Goal: Task Accomplishment & Management: Complete application form

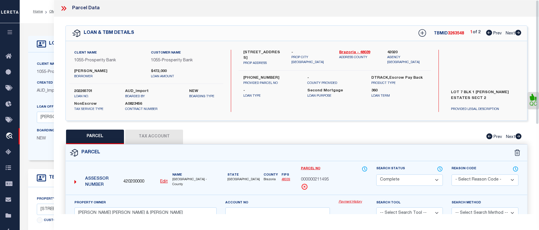
select select "CP"
select select "14674"
select select "3982"
select select "100"
select select "NonEscrow"
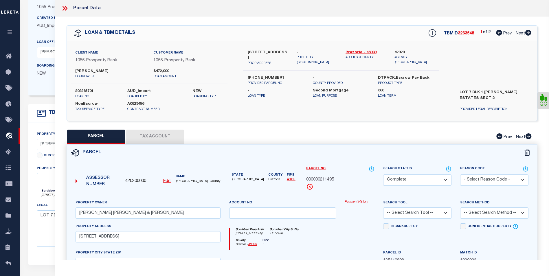
scroll to position [51, 0]
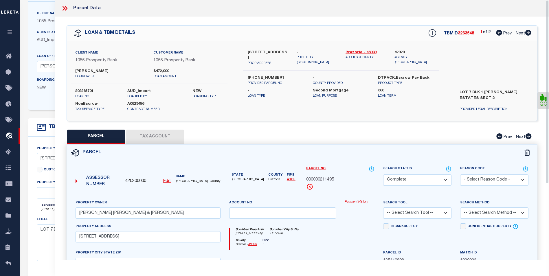
click at [531, 35] on icon at bounding box center [528, 33] width 6 height 6
select select "AS"
checkbox input "false"
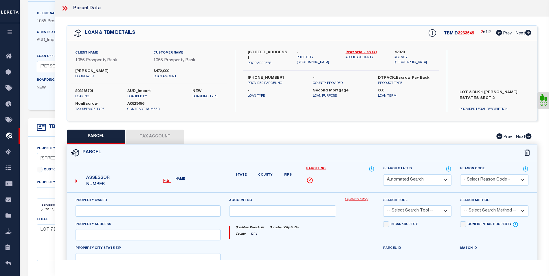
select select "BP"
select select "CMB"
type input "GOEHRING ROBERT PAUL & KASEY L"
select select "AGF"
select select "ADD"
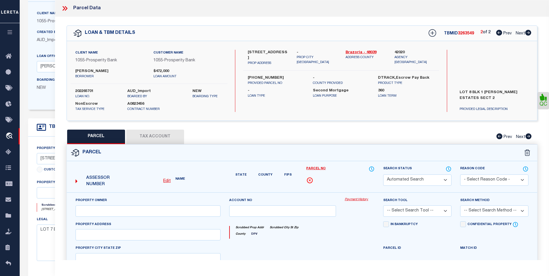
type input "AUSTIN DR CR810F"
type input "[GEOGRAPHIC_DATA]"
type textarea "GAYLE ESTATES SEC 2 (A0132 JESSE THOMPSON) BLK 1 LOT 8 ACRES 1.08"
type textarea "Parcel is Inactive for the year 2024"
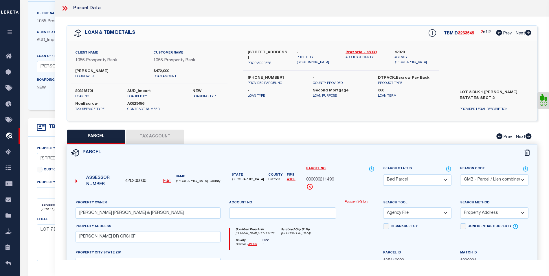
click at [498, 35] on icon at bounding box center [499, 33] width 6 height 6
select select "AS"
select select
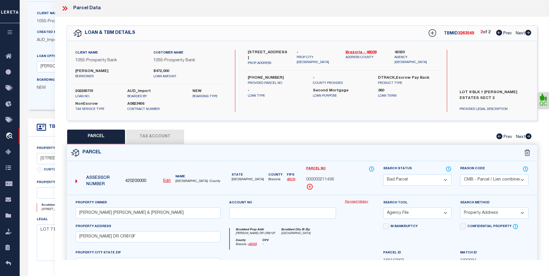
checkbox input "false"
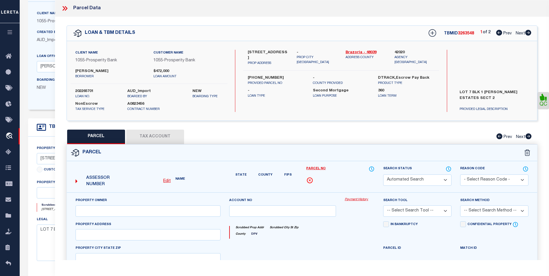
select select "CP"
type input "GOEHRING ROBERT PAUL & KASEY L"
select select
type input "124 CREEK MONTE CR810M"
checkbox input "false"
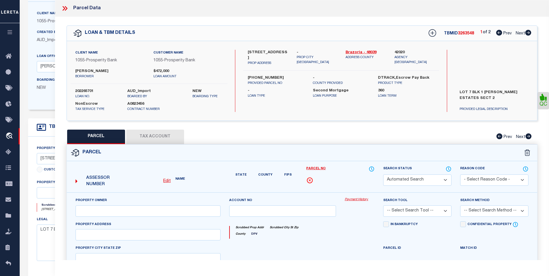
type input "TX 77486"
type textarea "GAYLE ESTATES SEC 2 (A0132 JESSE THOMPSON) BLK 1 LOT 7 ACRES 1.03"
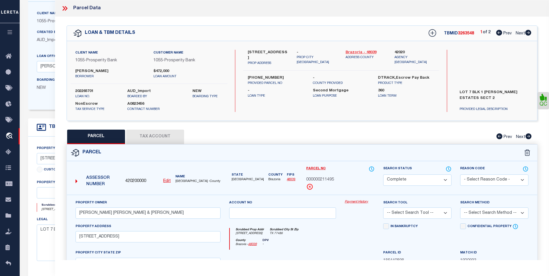
click at [368, 52] on link "Brazoria - 48039" at bounding box center [366, 53] width 40 height 6
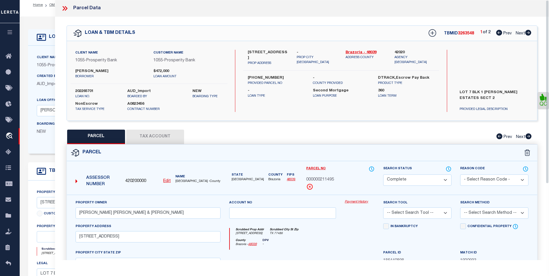
scroll to position [0, 0]
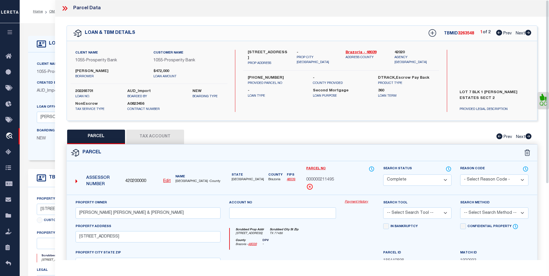
click at [66, 8] on icon at bounding box center [65, 9] width 8 height 8
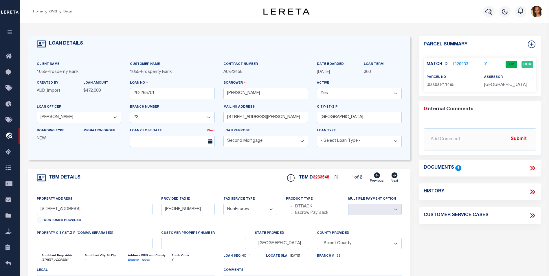
click at [531, 169] on icon at bounding box center [531, 168] width 3 height 5
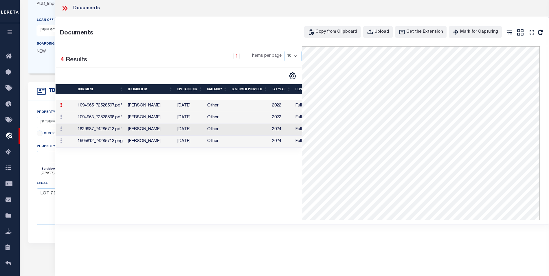
scroll to position [93, 0]
click at [173, 144] on td "Hernandez, Araceli" at bounding box center [150, 142] width 49 height 12
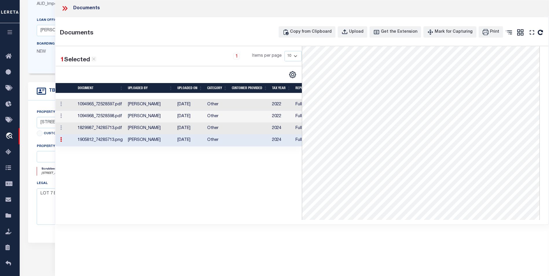
scroll to position [0, 0]
click at [211, 117] on td "Other" at bounding box center [217, 117] width 25 height 12
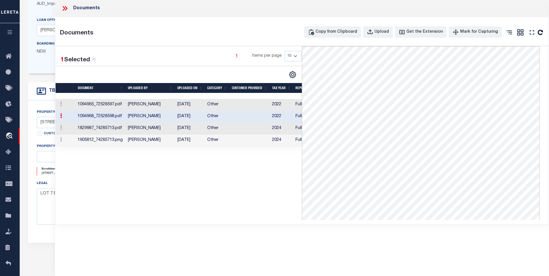
click at [219, 103] on td "Other" at bounding box center [217, 105] width 25 height 12
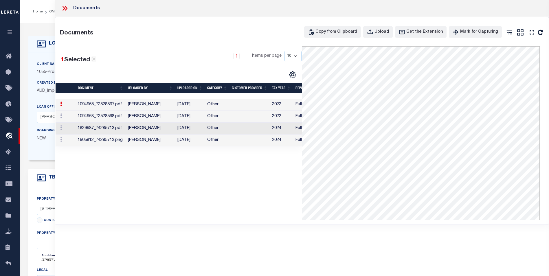
click at [66, 9] on icon at bounding box center [65, 9] width 8 height 8
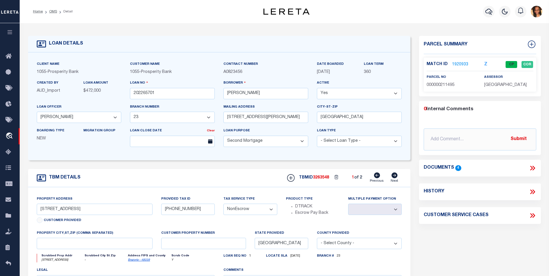
click at [466, 62] on link "1920933" at bounding box center [460, 65] width 16 height 6
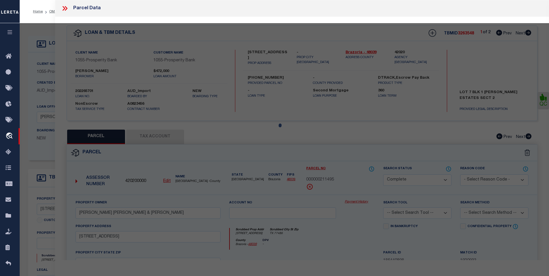
select select "AS"
checkbox input "false"
select select "CP"
type input "GOEHRING ROBERT PAUL & KASEY L"
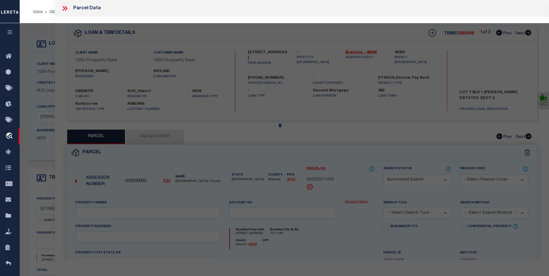
select select
type input "124 CREEK MONTE CR810M"
checkbox input "false"
type input "TX 77486"
type textarea "GAYLE ESTATES SEC 2 (A0132 JESSE THOMPSON) BLK 1 LOT 7 ACRES 1.03"
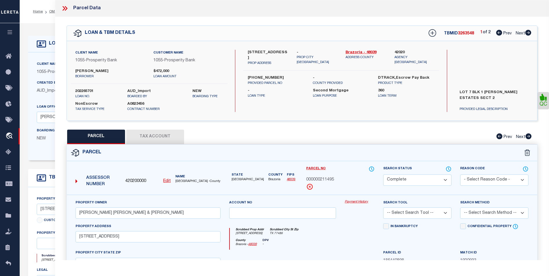
click at [530, 34] on icon at bounding box center [529, 33] width 6 height 6
select select "AS"
checkbox input "false"
select select "BP"
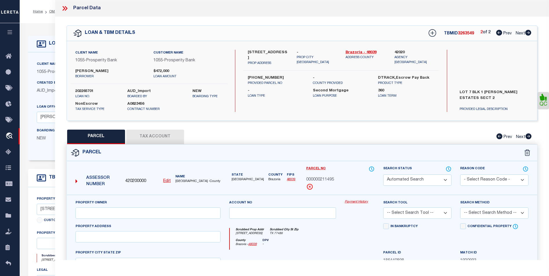
select select "CMB"
type input "GOEHRING ROBERT PAUL & KASEY L"
select select "AGF"
select select "ADD"
type input "AUSTIN DR CR810F"
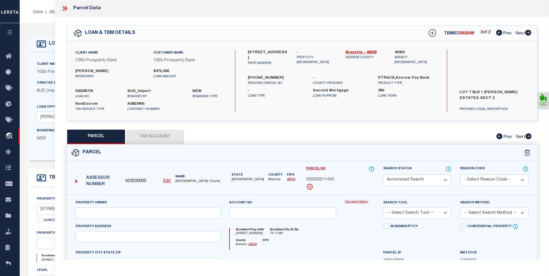
type input "[GEOGRAPHIC_DATA]"
type textarea "GAYLE ESTATES SEC 2 (A0132 JESSE THOMPSON) BLK 1 LOT 8 ACRES 1.08"
type textarea "Parcel is Inactive for the year 2024"
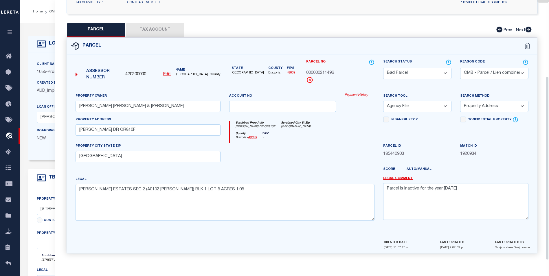
scroll to position [108, 0]
click at [442, 70] on select "Automated Search Bad Parcel Complete Duplicate Parcel High Dollar Reporting In …" at bounding box center [417, 72] width 68 height 11
click at [383, 67] on select "Automated Search Bad Parcel Complete Duplicate Parcel High Dollar Reporting In …" at bounding box center [417, 72] width 68 height 11
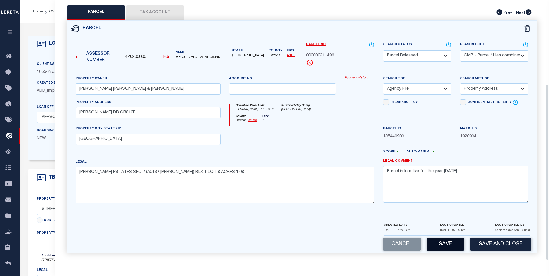
scroll to position [125, 0]
click at [440, 230] on button "Save" at bounding box center [446, 244] width 38 height 12
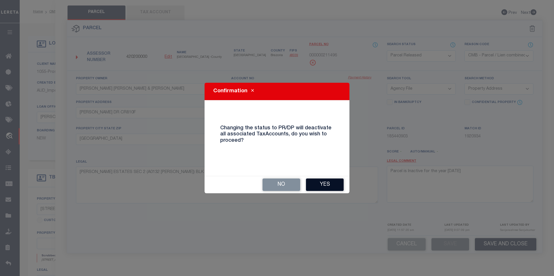
click at [327, 185] on button "Yes" at bounding box center [325, 185] width 38 height 12
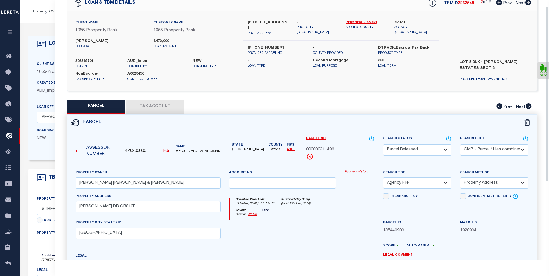
scroll to position [9, 0]
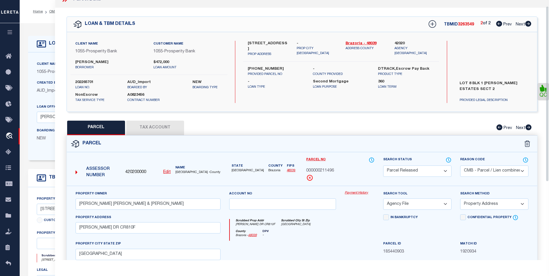
select select "AS"
select select
checkbox input "false"
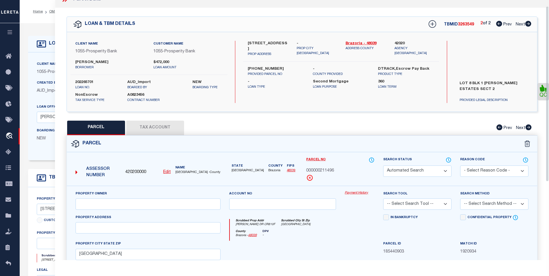
checkbox input "false"
select select "PR"
select select "CMB"
type input "GOEHRING ROBERT PAUL & KASEY L"
select select "AGF"
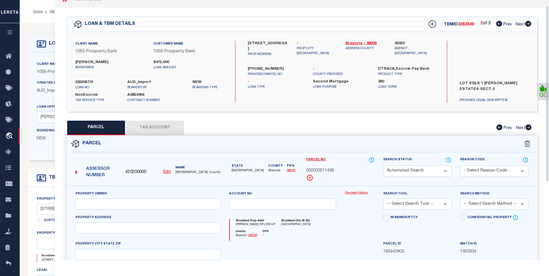
select select "ADD"
type input "AUSTIN DR CR810F"
type input "[GEOGRAPHIC_DATA]"
type textarea "GAYLE ESTATES SEC 2 (A0132 JESSE THOMPSON) BLK 1 LOT 8 ACRES 1.08"
type textarea "Parcel is Inactive for the year 2024"
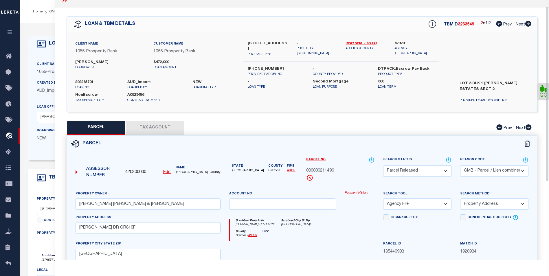
click at [156, 126] on button "Tax Account" at bounding box center [155, 128] width 58 height 14
select select "100"
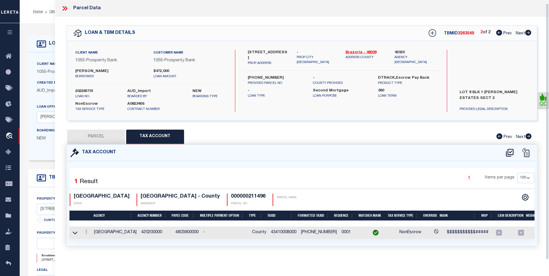
scroll to position [0, 0]
click at [103, 136] on button "PARCEL" at bounding box center [96, 137] width 58 height 14
select select "AS"
select select
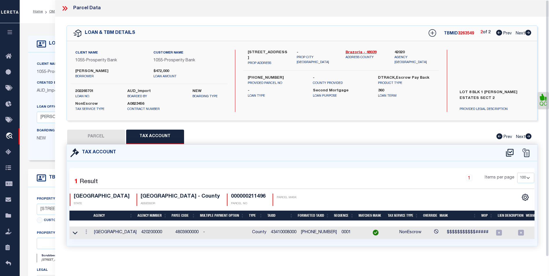
select select
checkbox input "false"
select select "PR"
select select "CMB"
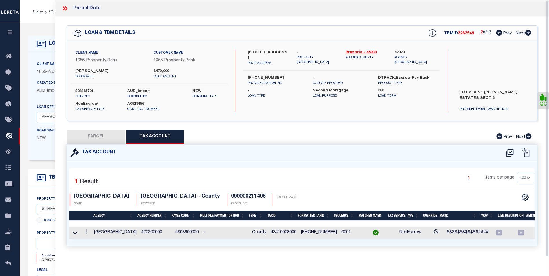
type input "GOEHRING ROBERT PAUL & KASEY L"
select select "AGF"
select select "ADD"
type input "AUSTIN DR CR810F"
type input "[GEOGRAPHIC_DATA]"
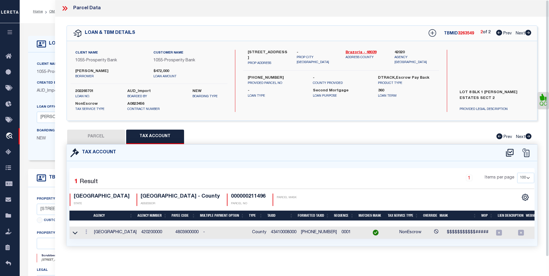
type textarea "GAYLE ESTATES SEC 2 (A0132 JESSE THOMPSON) BLK 1 LOT 8 ACRES 1.08"
type textarea "Parcel is Inactive for the year 2024"
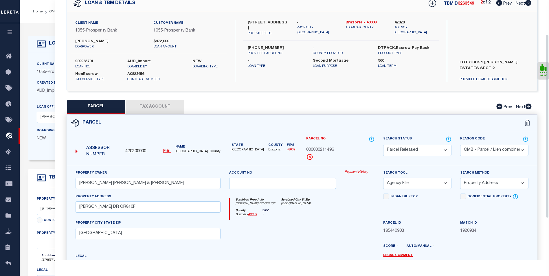
scroll to position [21, 0]
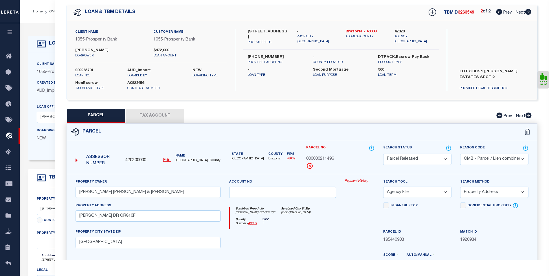
click at [498, 12] on icon at bounding box center [499, 12] width 6 height 6
select select "AS"
select select
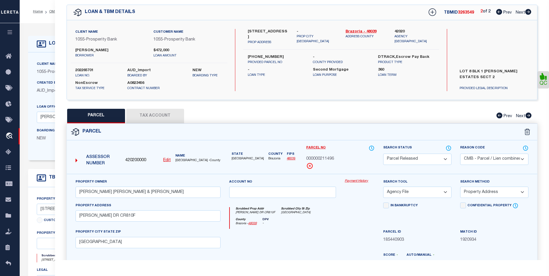
checkbox input "false"
select select "CP"
type input "GOEHRING ROBERT PAUL & KASEY L"
select select
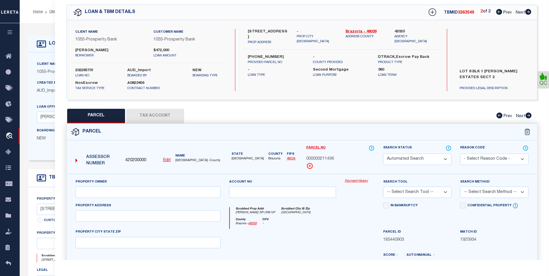
type input "124 CREEK MONTE CR810M"
checkbox input "false"
type input "TX 77486"
type textarea "GAYLE ESTATES SEC 2 (A0132 JESSE THOMPSON) BLK 1 LOT 7 ACRES 1.03"
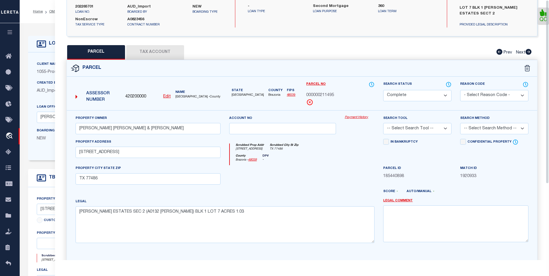
scroll to position [0, 0]
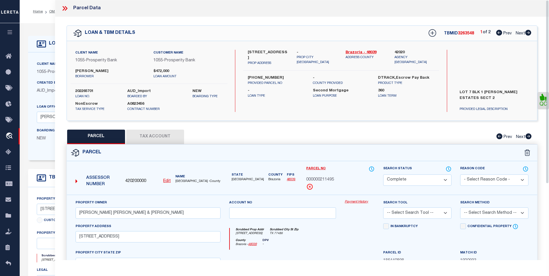
click at [66, 8] on icon at bounding box center [66, 8] width 3 height 5
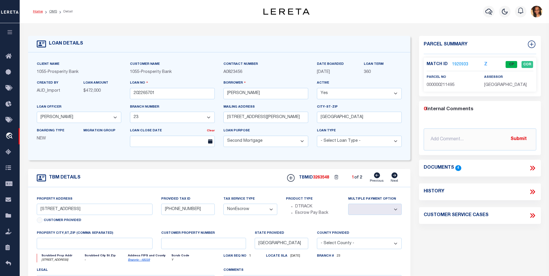
click at [41, 11] on link "Home" at bounding box center [38, 11] width 10 height 3
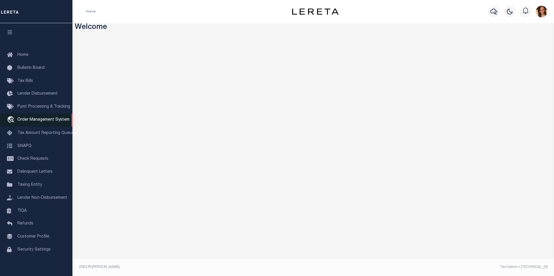
click at [45, 119] on span "Order Management System" at bounding box center [43, 120] width 52 height 4
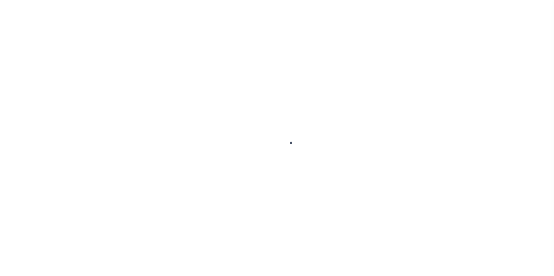
scroll to position [6, 0]
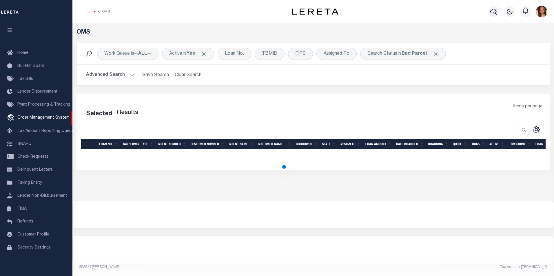
click at [88, 12] on link "Home" at bounding box center [91, 11] width 10 height 3
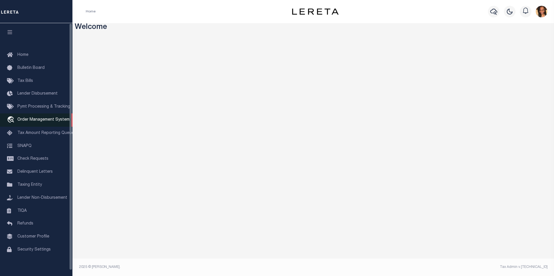
click at [40, 122] on span "Order Management System" at bounding box center [43, 120] width 52 height 4
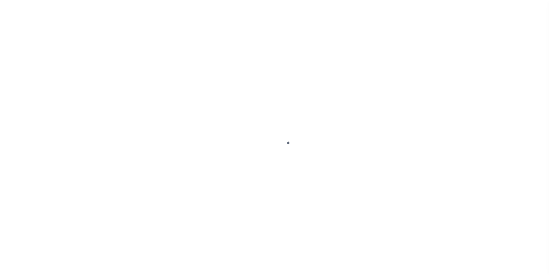
scroll to position [6, 0]
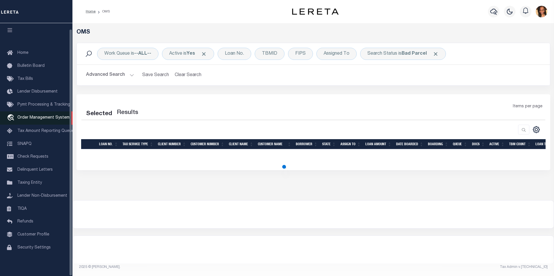
select select "200"
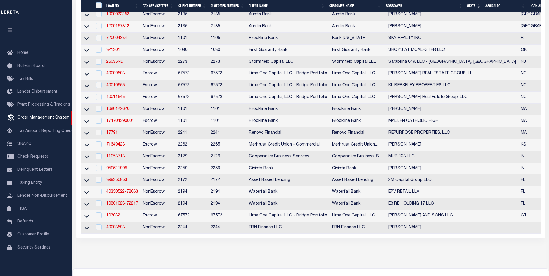
scroll to position [174, 0]
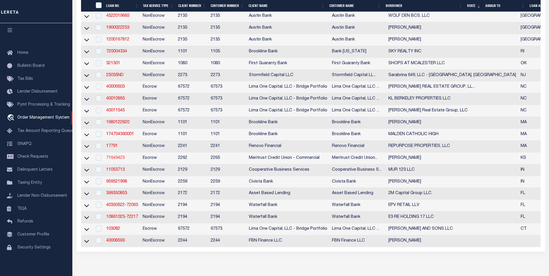
click at [120, 160] on link "71649423" at bounding box center [115, 158] width 19 height 4
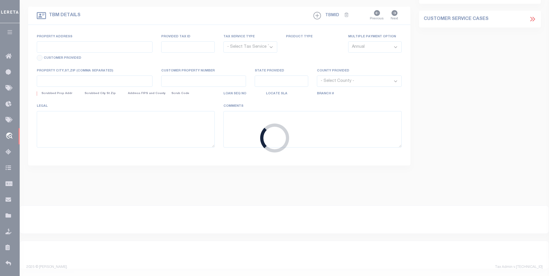
type input "71649423"
type input "Kevin Simon"
select select
type input "6713 N Ulysses St"
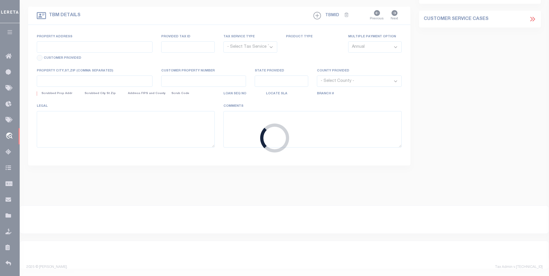
type input "Park City, KS 67219"
select select "10"
select select "Escrow"
type input "10686 SW 210th St"
type input "Douglass, KS 67039"
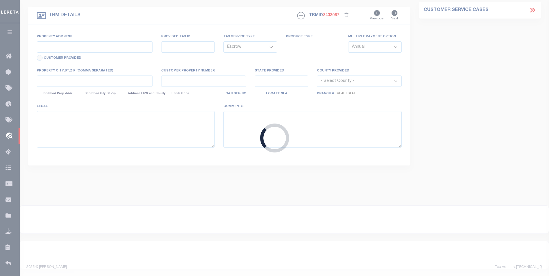
type input "373970"
type input "KS"
select select
type textarea "Beginning 138.55 feet East of the Southwest Corner of the Southeast Quarter of …"
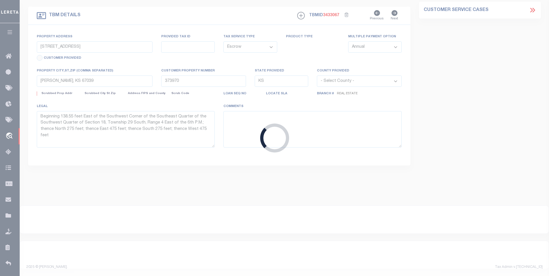
select select "26846"
select select "8840"
select select "2"
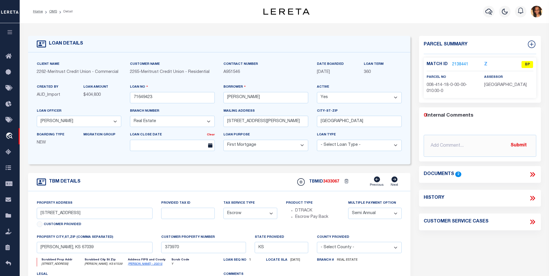
click at [460, 63] on link "2138441" at bounding box center [460, 65] width 16 height 6
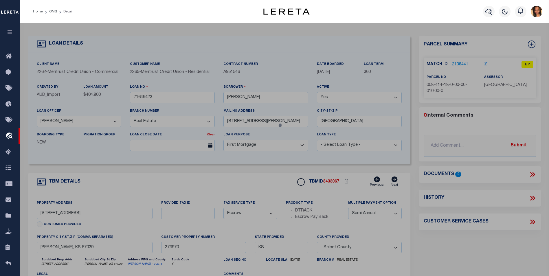
checkbox input "false"
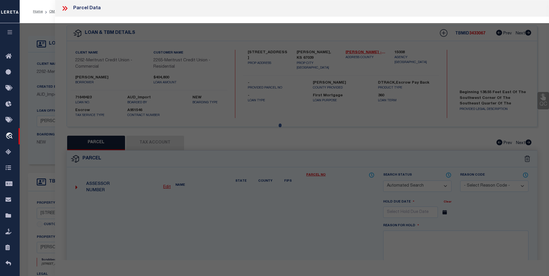
select select "BP"
type input "COX, JEREMY EUGENE"
select select "AGW"
select select
type input "10686 SW 210th St"
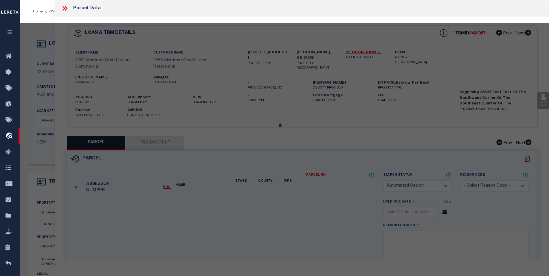
type input "Douglass, KS 67039"
type textarea "S18 , T29 , R04E , ACRES 2.6 , PT SE4 SW4 BEG 138.55E SW/C SE4 SW4 N275 E475 S2…"
type textarea "tax id or parcel doesnt come up with anything on tax or assessor web site and t…"
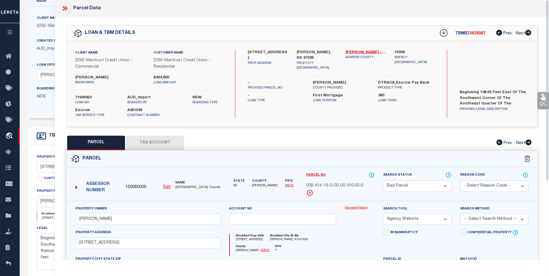
scroll to position [29, 0]
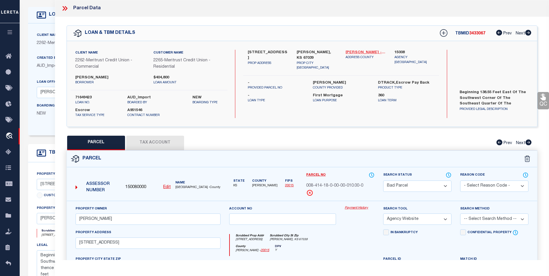
click at [356, 53] on link "Butler - 20015" at bounding box center [366, 53] width 40 height 6
click at [156, 144] on button "Tax Account" at bounding box center [155, 143] width 58 height 14
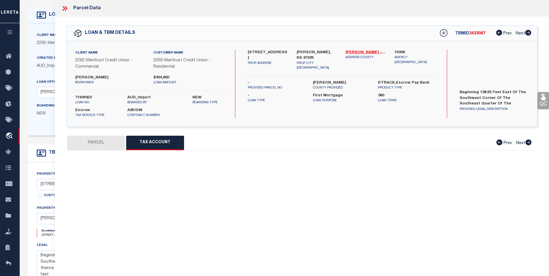
select select "100"
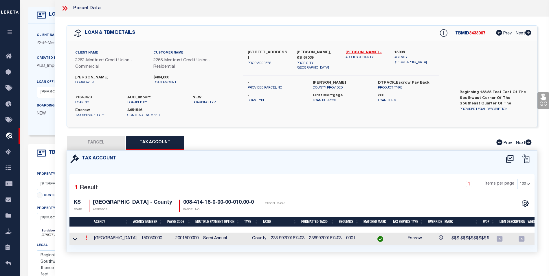
click at [87, 238] on icon at bounding box center [86, 238] width 2 height 5
click at [95, 248] on link at bounding box center [93, 248] width 21 height 10
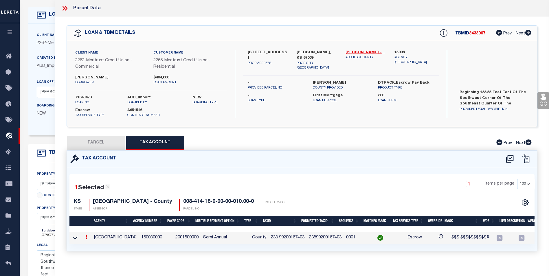
type input "238 99200167403"
type textarea "$$$ $$$$$$$$$$#"
checkbox input "true"
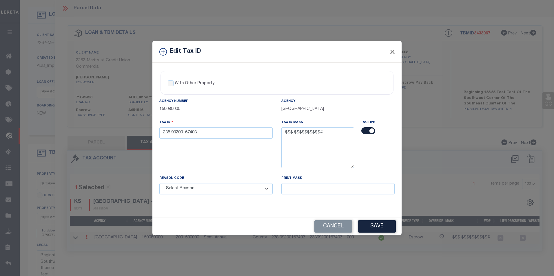
click at [393, 52] on button "Close" at bounding box center [393, 52] width 8 height 8
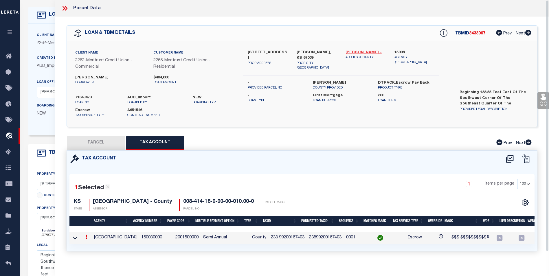
click at [362, 52] on link "Butler - 20015" at bounding box center [366, 53] width 40 height 6
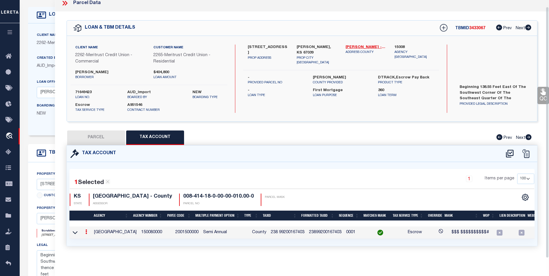
scroll to position [9, 0]
click at [87, 230] on link at bounding box center [86, 232] width 6 height 5
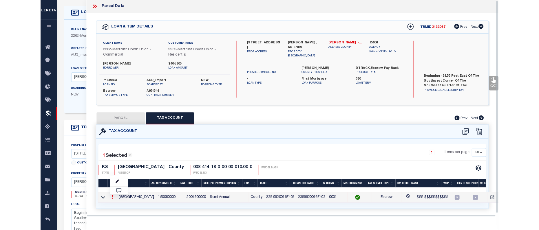
scroll to position [1, 0]
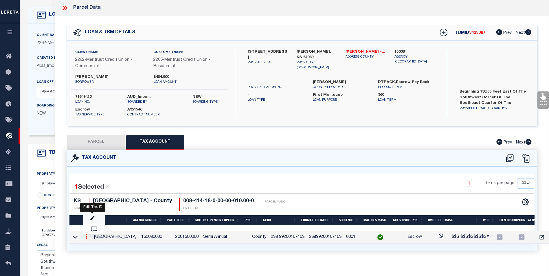
click at [93, 219] on icon "" at bounding box center [92, 218] width 4 height 4
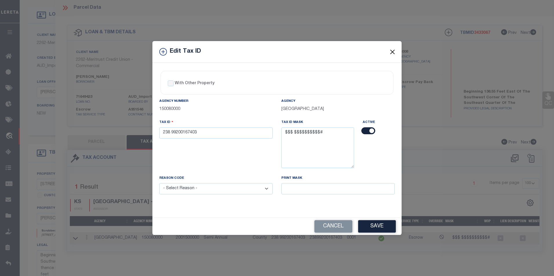
click at [391, 50] on button "Close" at bounding box center [393, 52] width 8 height 8
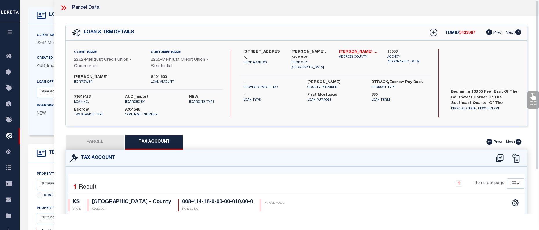
click at [95, 144] on button "PARCEL" at bounding box center [95, 142] width 58 height 14
select select "AS"
select select
checkbox input "false"
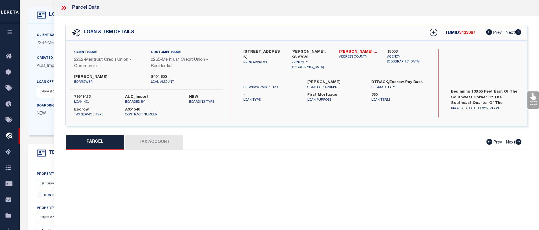
select select "BP"
type input "COX, JEREMY EUGENE"
select select "AGW"
select select
type input "10686 SW 210th St"
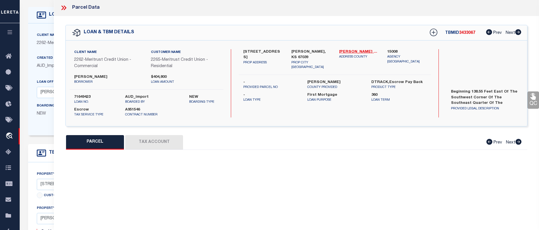
type input "Douglass, KS 67039"
type textarea "S18 , T29 , R04E , ACRES 2.6 , PT SE4 SW4 BEG 138.55E SW/C SE4 SW4 N275 E475 S2…"
type textarea "tax id or parcel doesnt come up with anything on tax or assessor web site and t…"
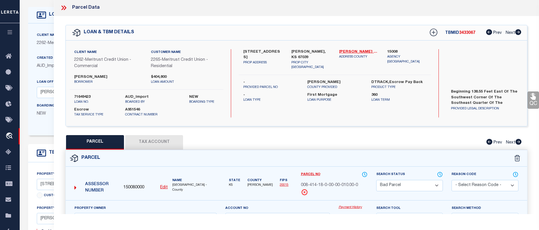
scroll to position [116, 0]
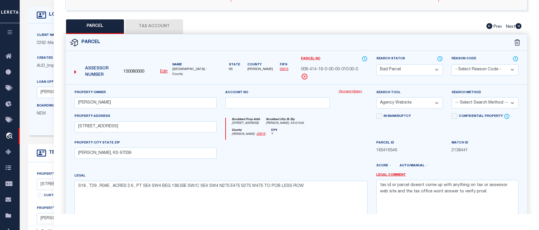
click at [167, 28] on button "Tax Account" at bounding box center [154, 26] width 58 height 14
select select "100"
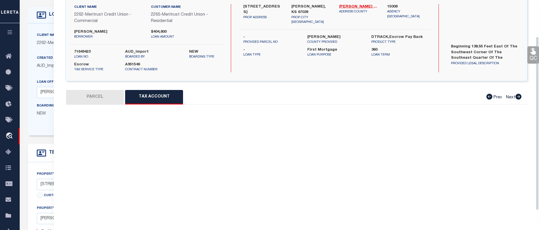
scroll to position [45, 0]
select select "100"
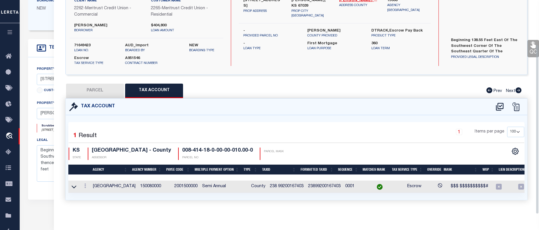
scroll to position [145, 0]
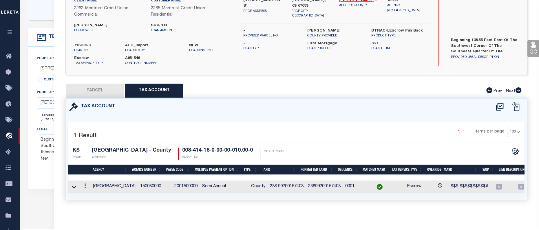
click at [82, 185] on link at bounding box center [85, 186] width 6 height 5
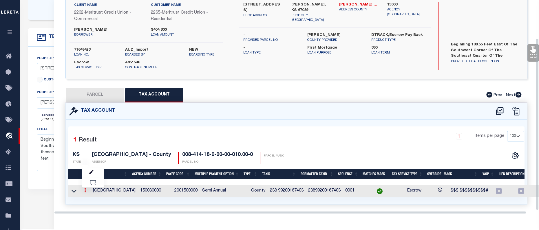
scroll to position [48, 0]
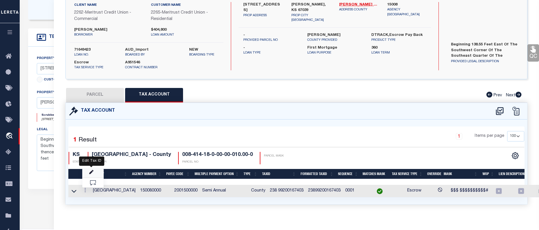
click at [93, 173] on icon "" at bounding box center [91, 172] width 4 height 4
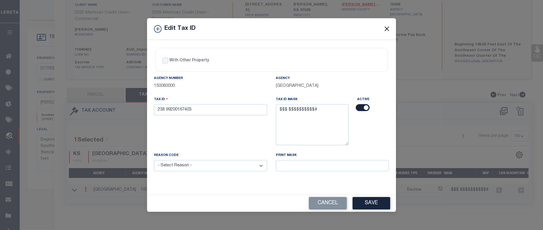
click at [390, 26] on button "Close" at bounding box center [387, 29] width 8 height 8
